Goal: Register for event/course

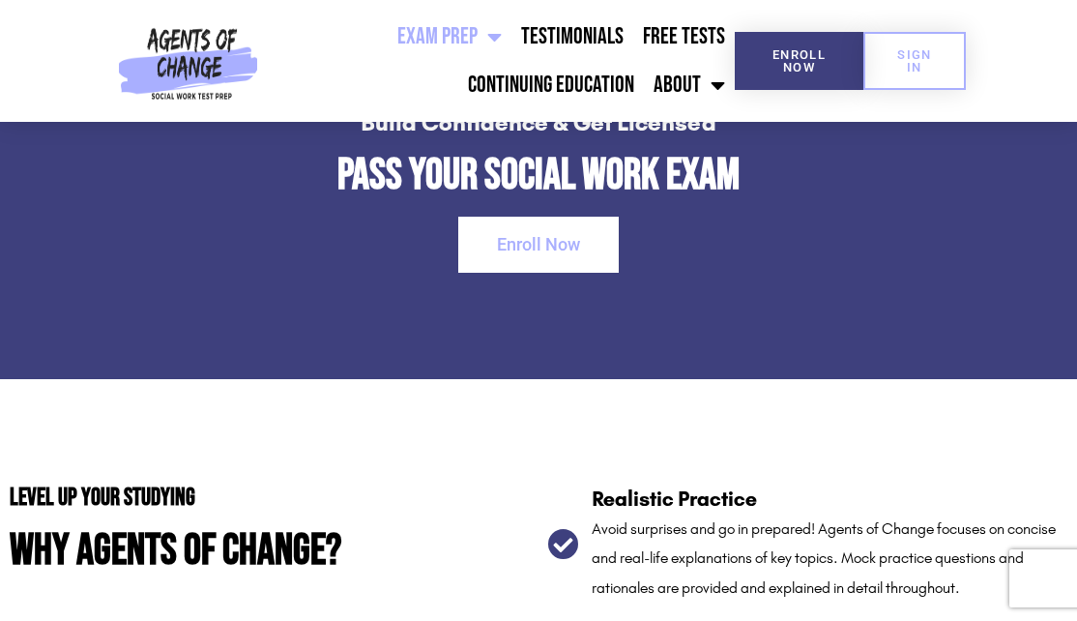
scroll to position [2986, 0]
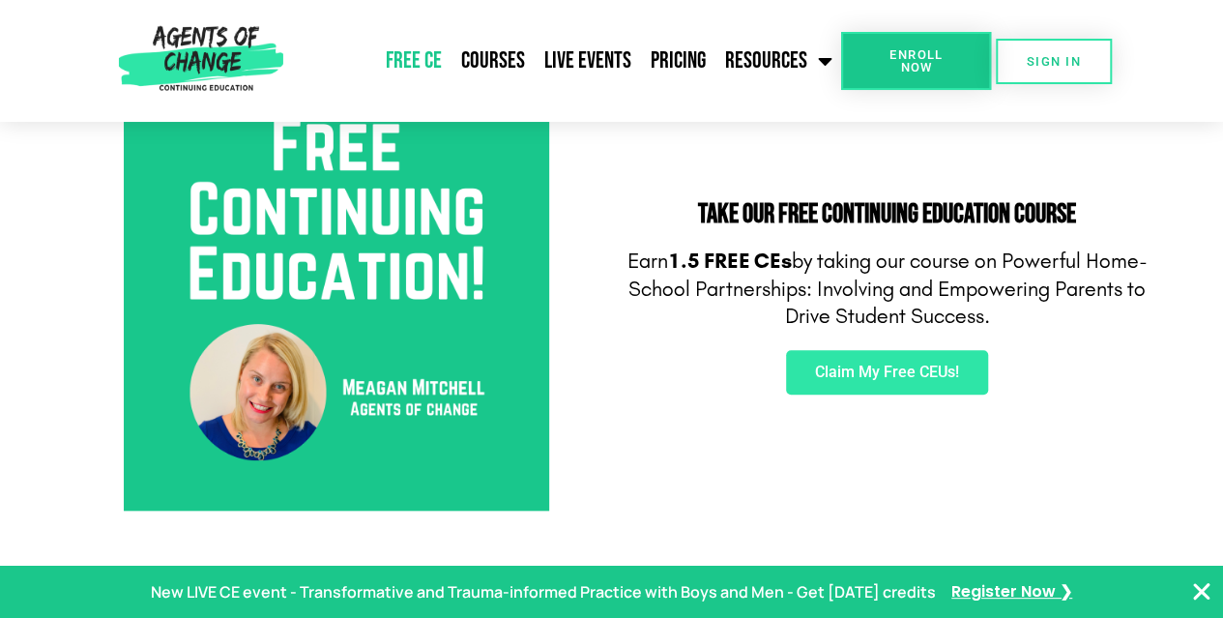
scroll to position [736, 0]
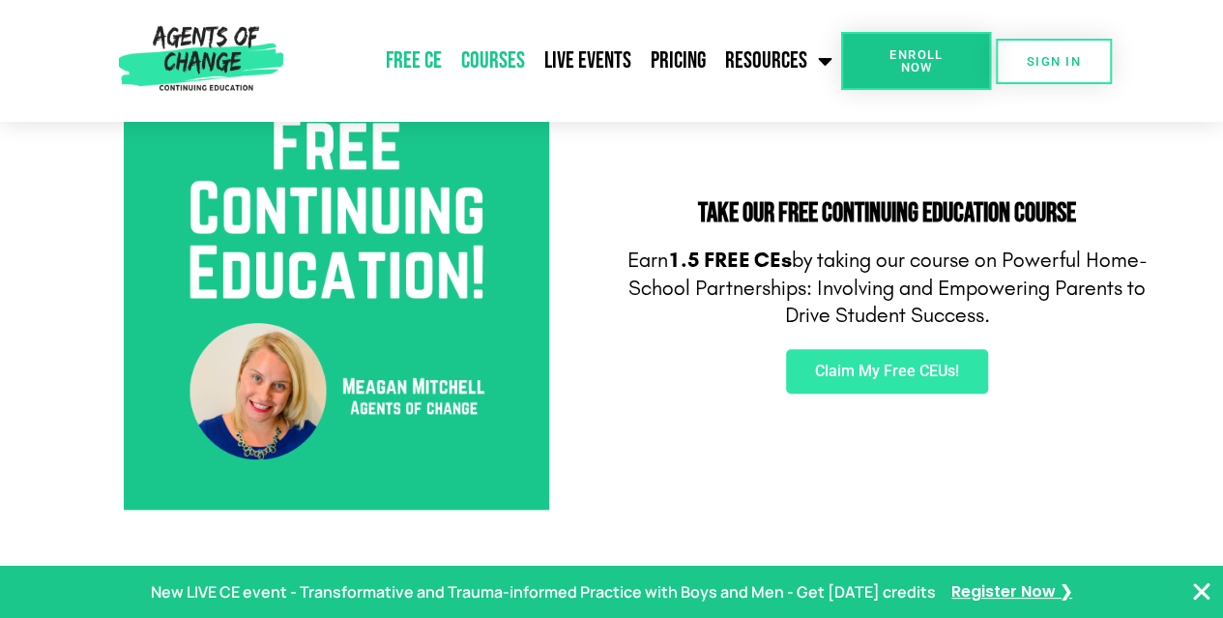
click at [490, 66] on link "Courses" at bounding box center [493, 61] width 83 height 48
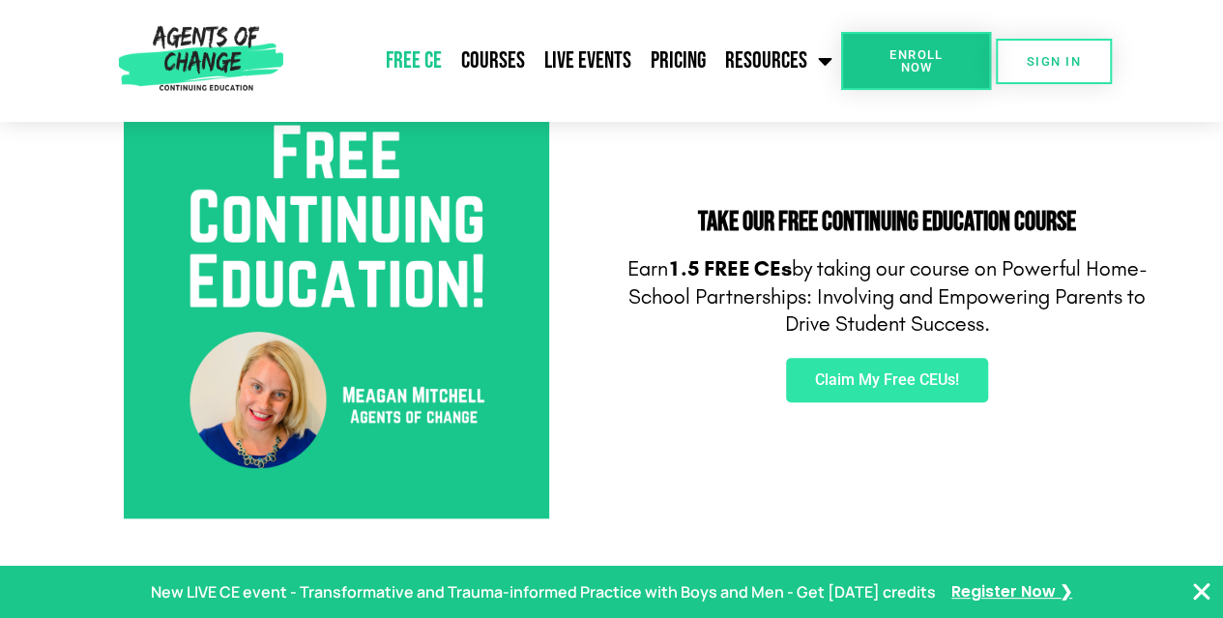
scroll to position [736, 0]
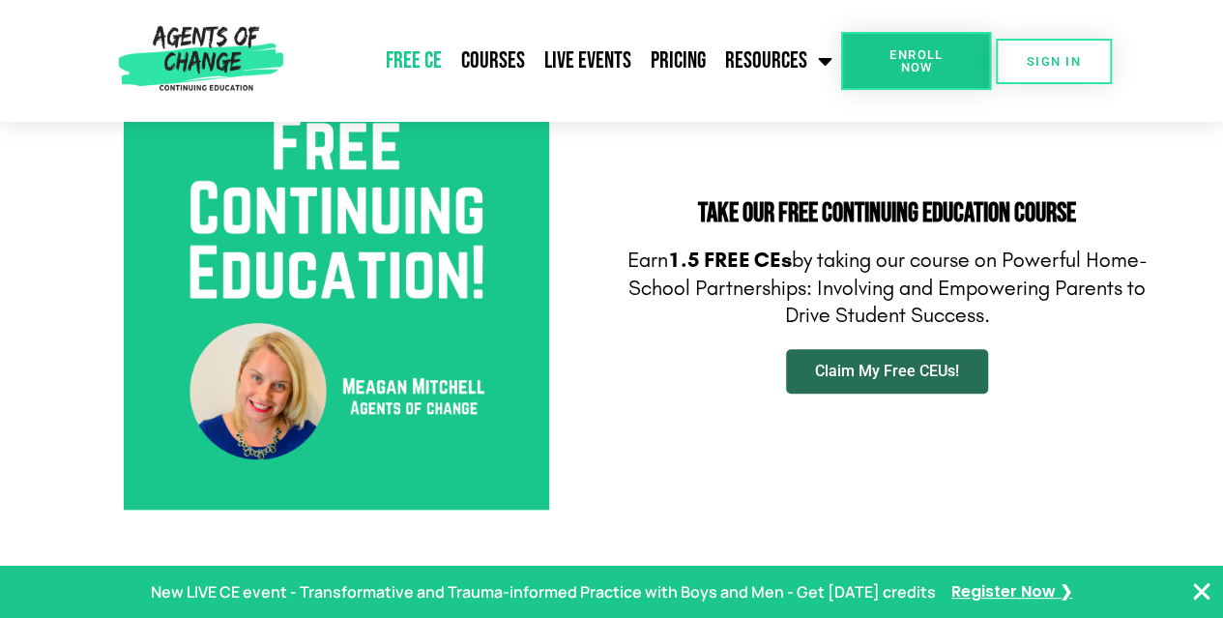
click at [849, 364] on span "Claim My Free CEUs!" at bounding box center [887, 371] width 144 height 15
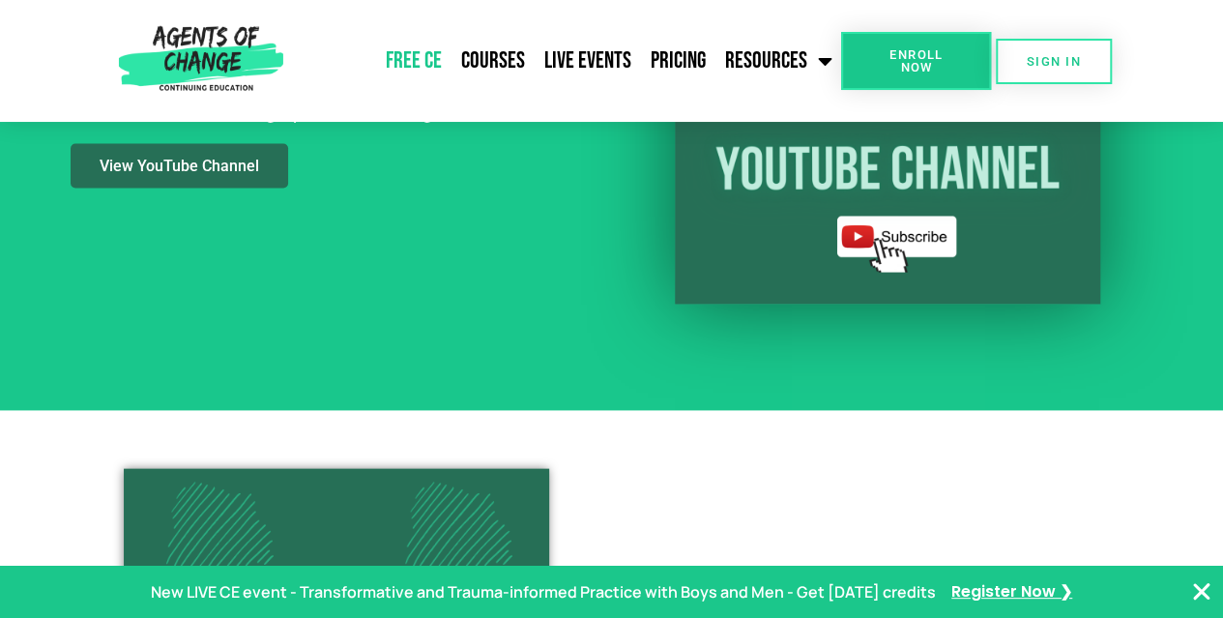
scroll to position [1630, 0]
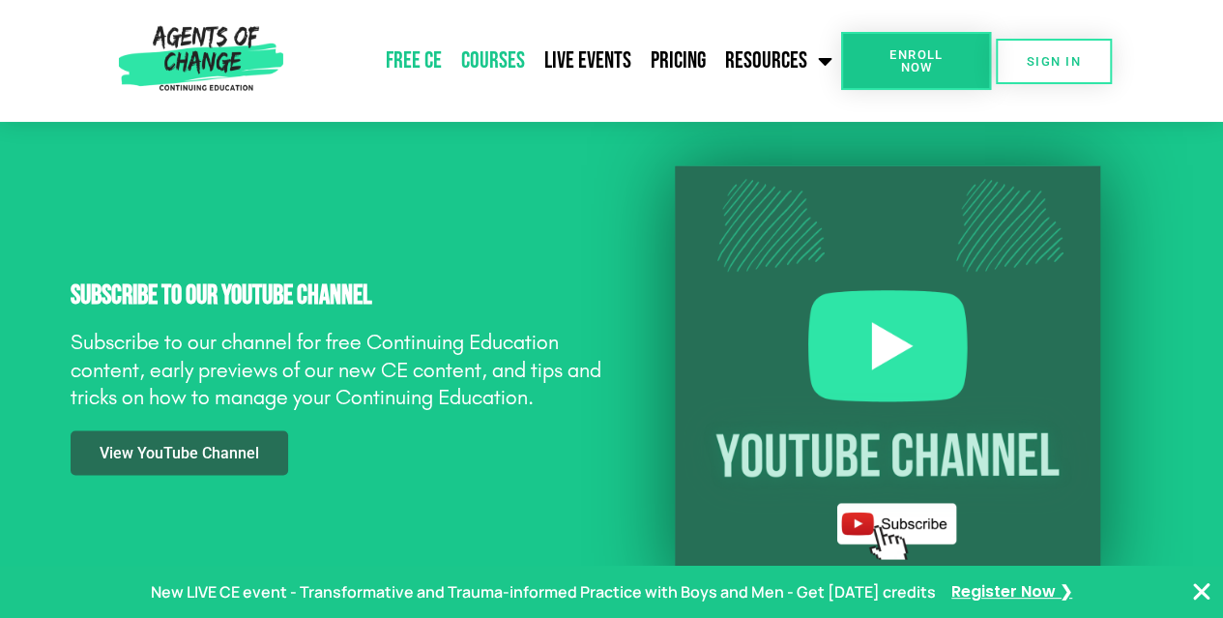
click at [505, 54] on link "Courses" at bounding box center [493, 61] width 83 height 48
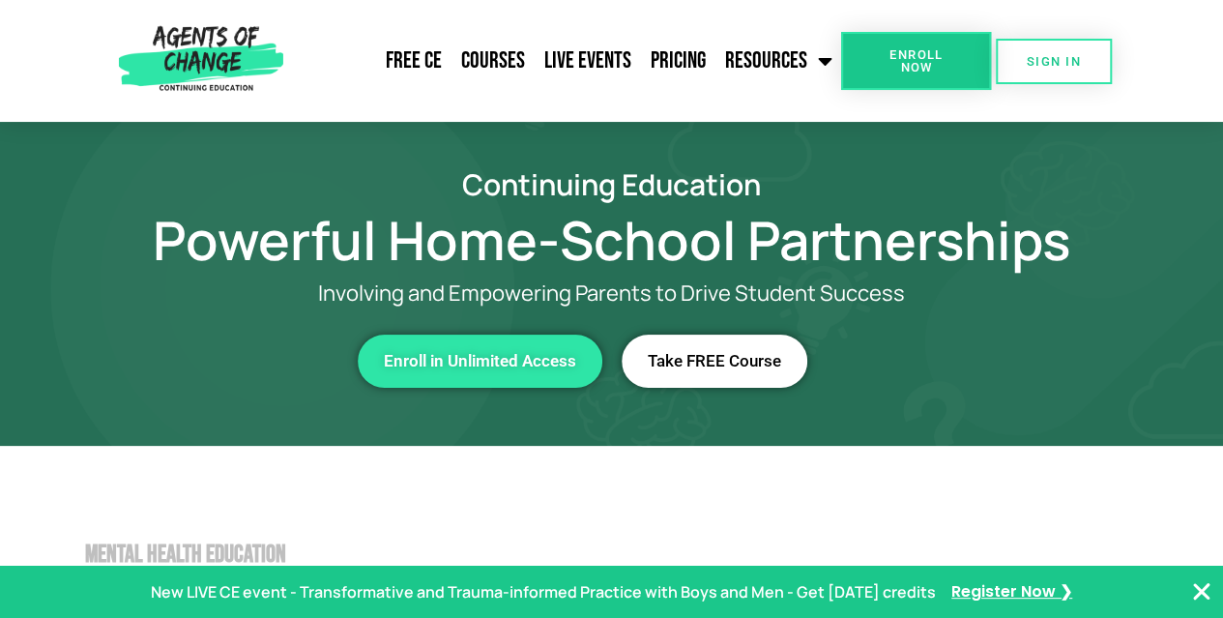
click at [640, 239] on h1 "Powerful Home-School Partnerships" at bounding box center [612, 240] width 1102 height 44
click at [697, 345] on link "Take FREE Course" at bounding box center [715, 361] width 186 height 53
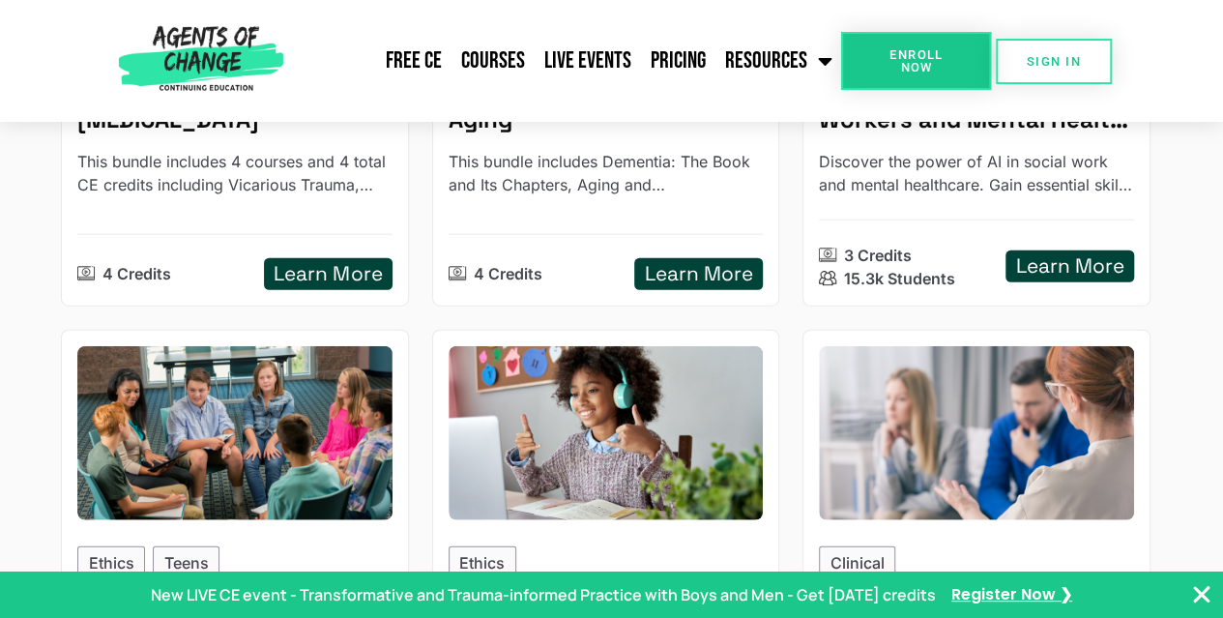
scroll to position [2197, 0]
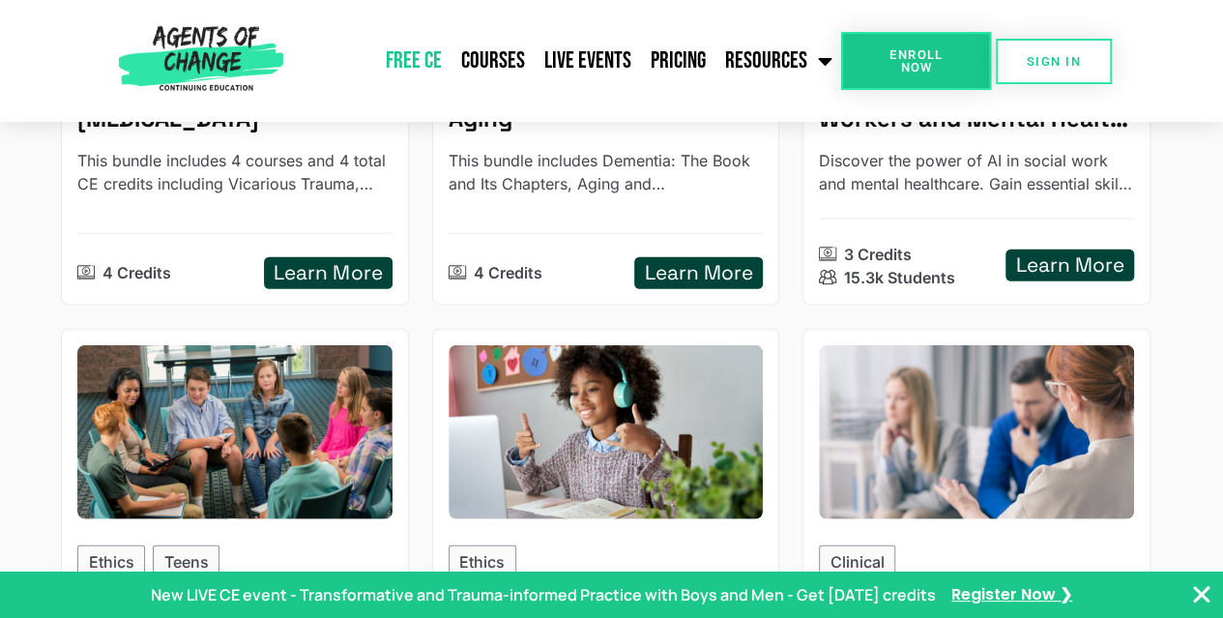
click at [441, 49] on link "Free CE" at bounding box center [413, 61] width 75 height 48
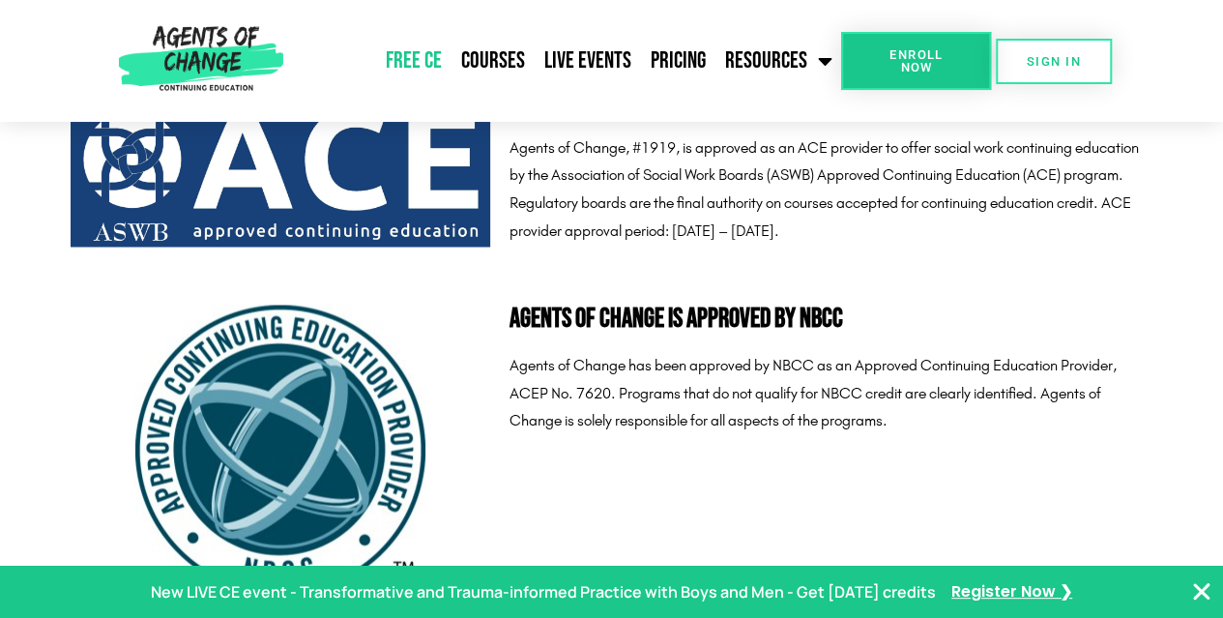
scroll to position [5236, 0]
